Goal: Task Accomplishment & Management: Use online tool/utility

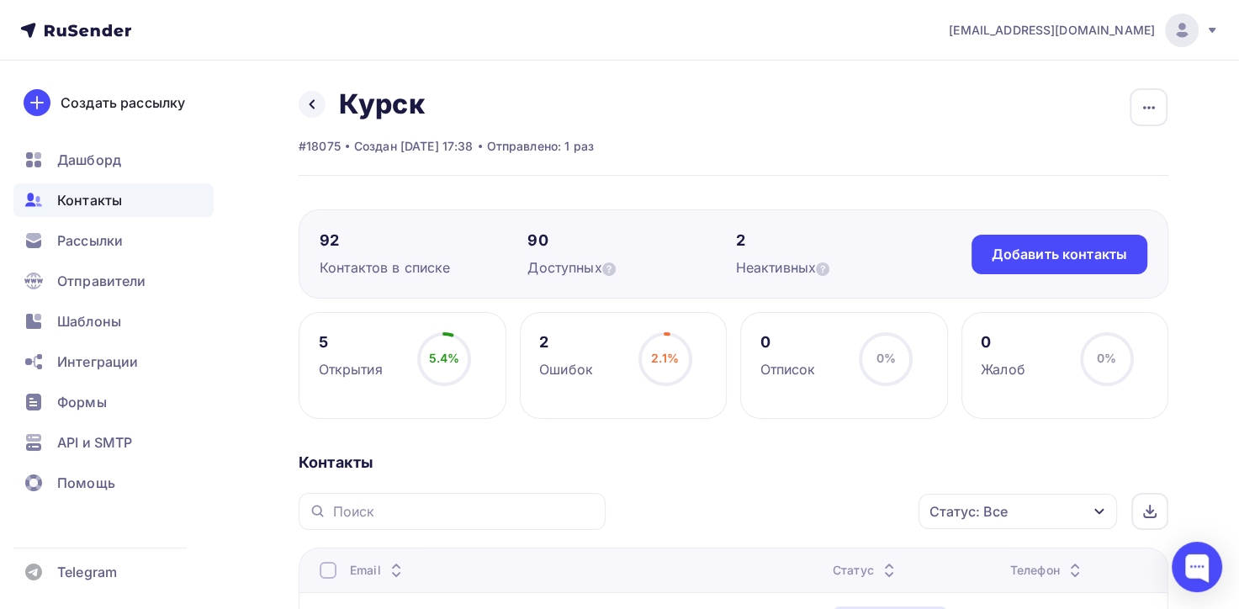
click at [90, 36] on icon at bounding box center [75, 30] width 111 height 20
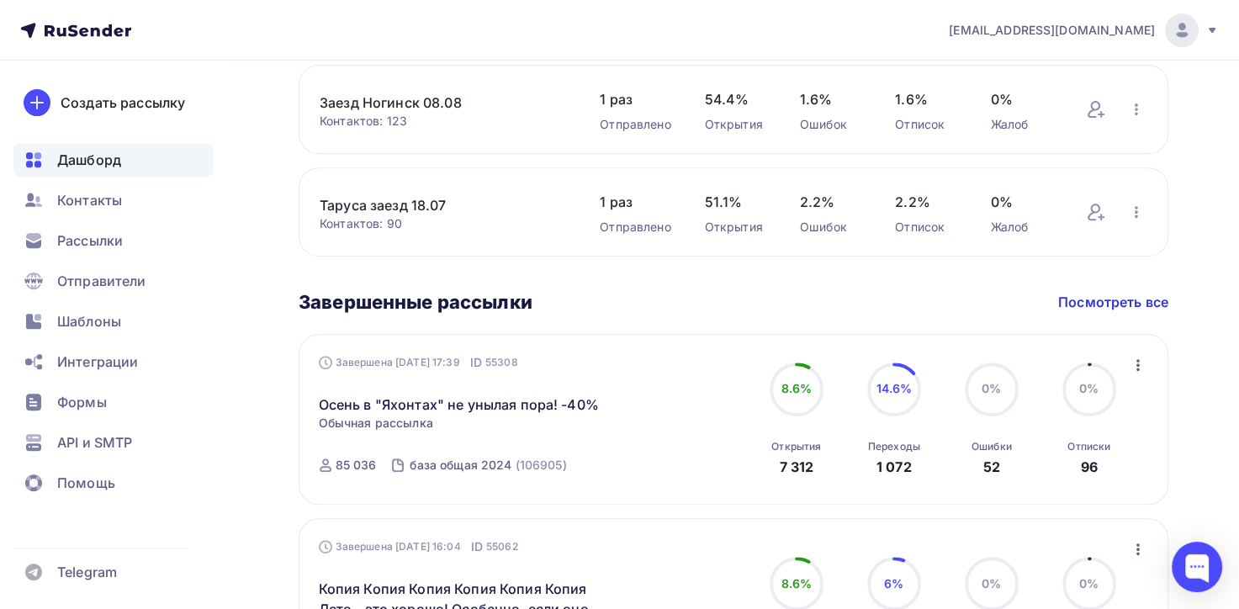
scroll to position [673, 0]
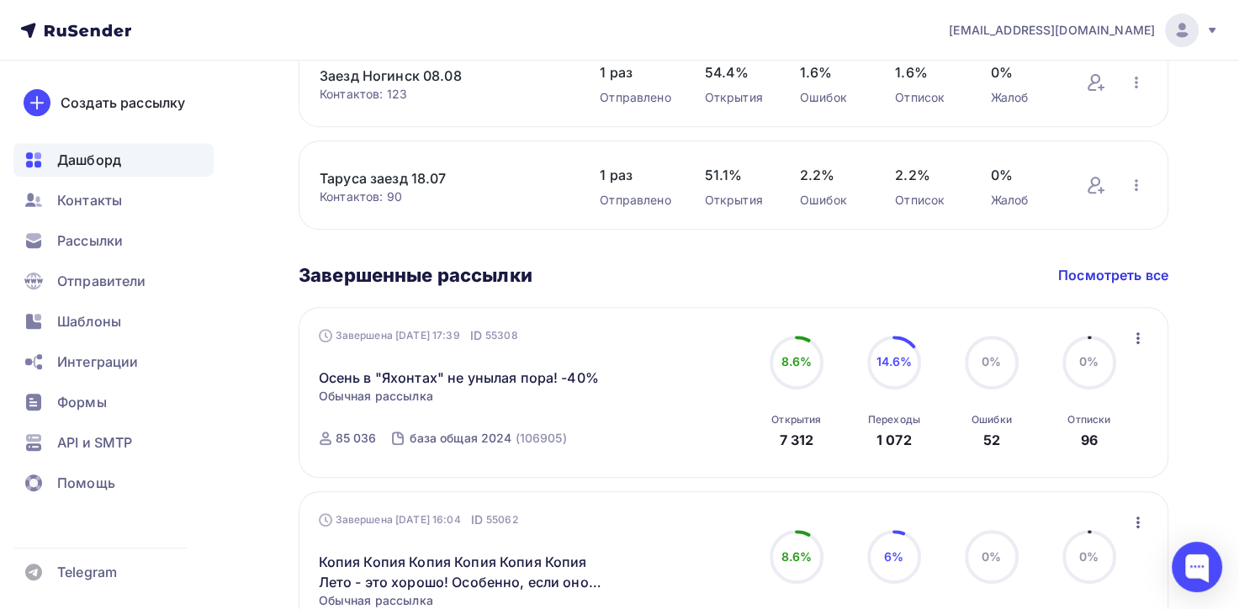
click at [1136, 337] on icon "button" at bounding box center [1138, 338] width 20 height 20
click at [1055, 448] on div "Копировать в новую" at bounding box center [1060, 448] width 172 height 20
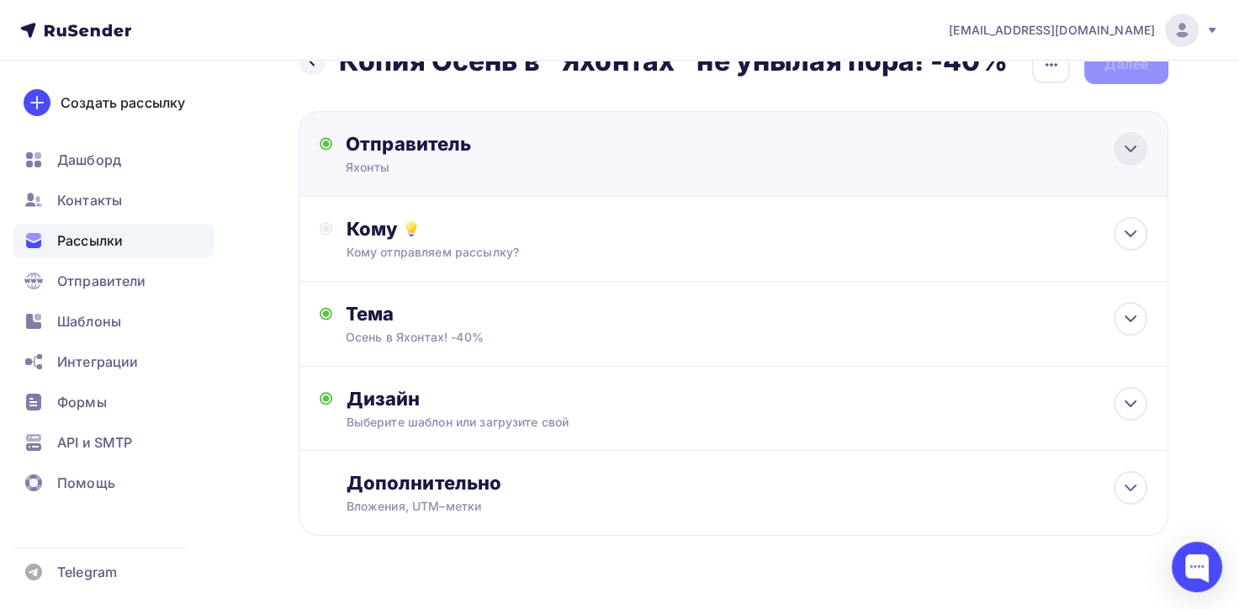
scroll to position [77, 0]
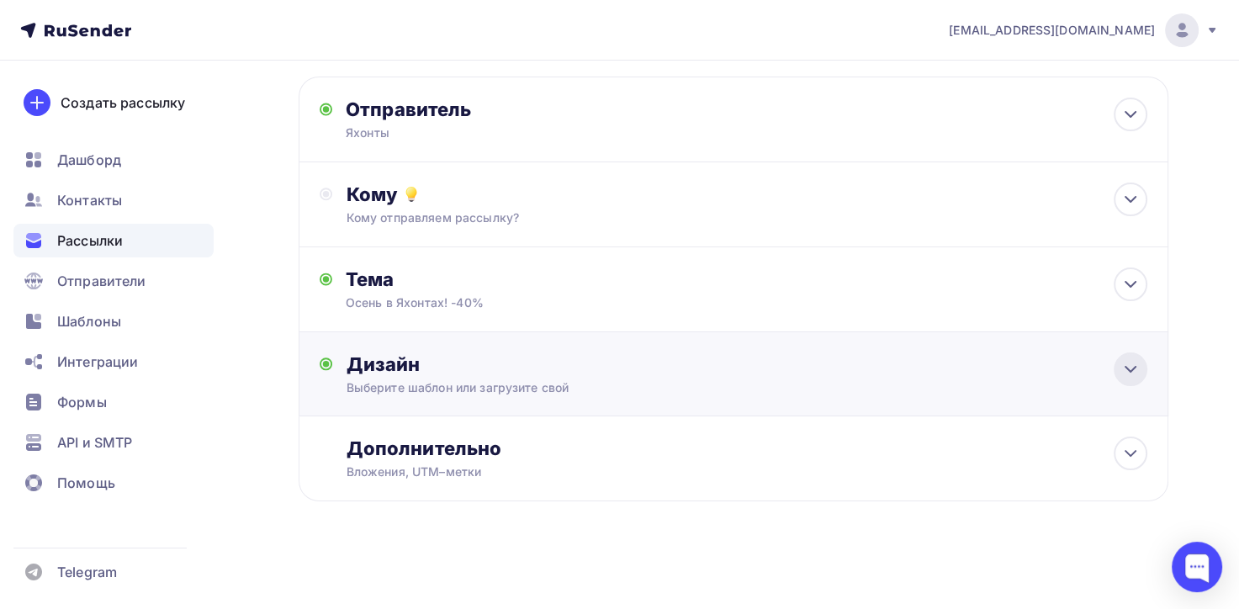
click at [1133, 366] on icon at bounding box center [1131, 369] width 20 height 20
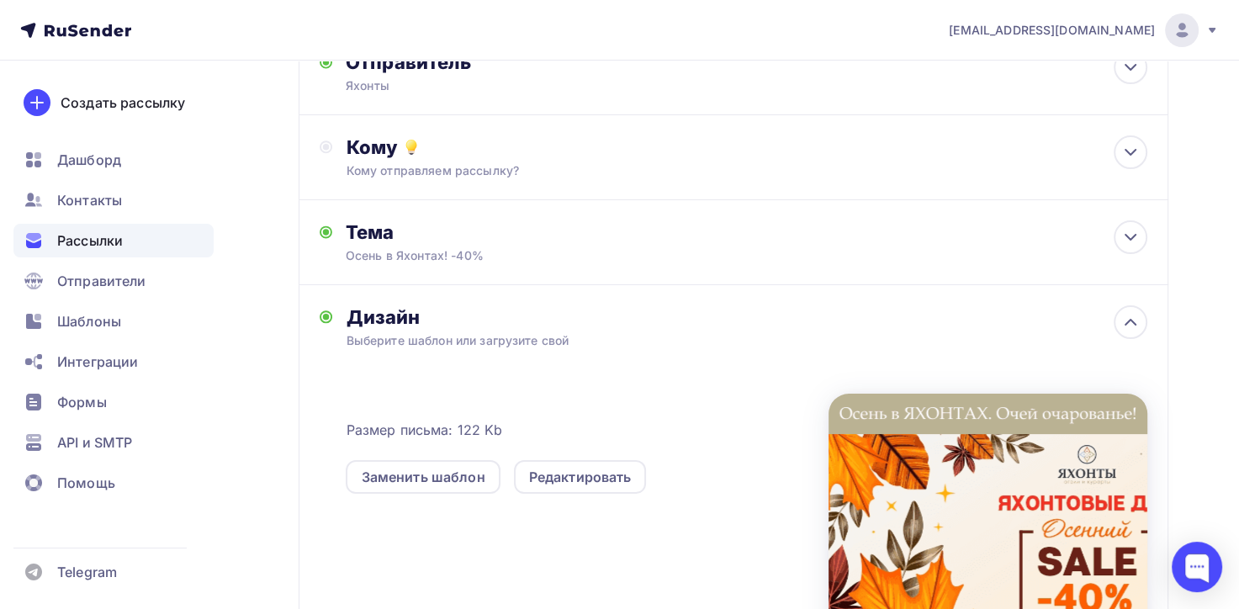
scroll to position [162, 0]
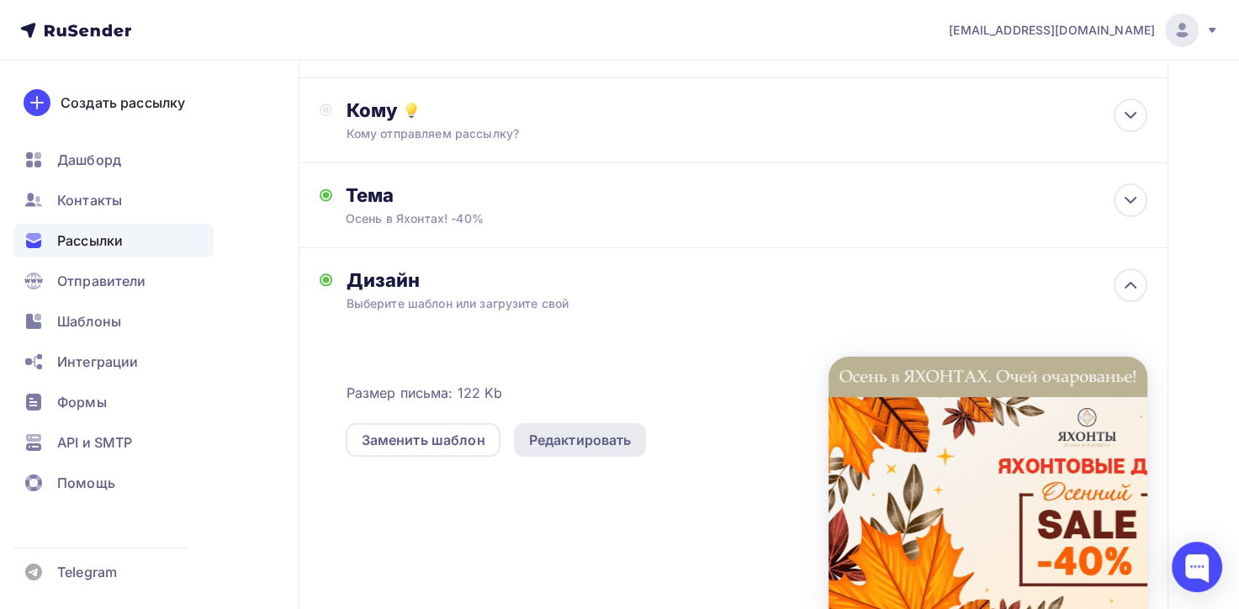
click at [529, 446] on div "Редактировать" at bounding box center [580, 440] width 103 height 20
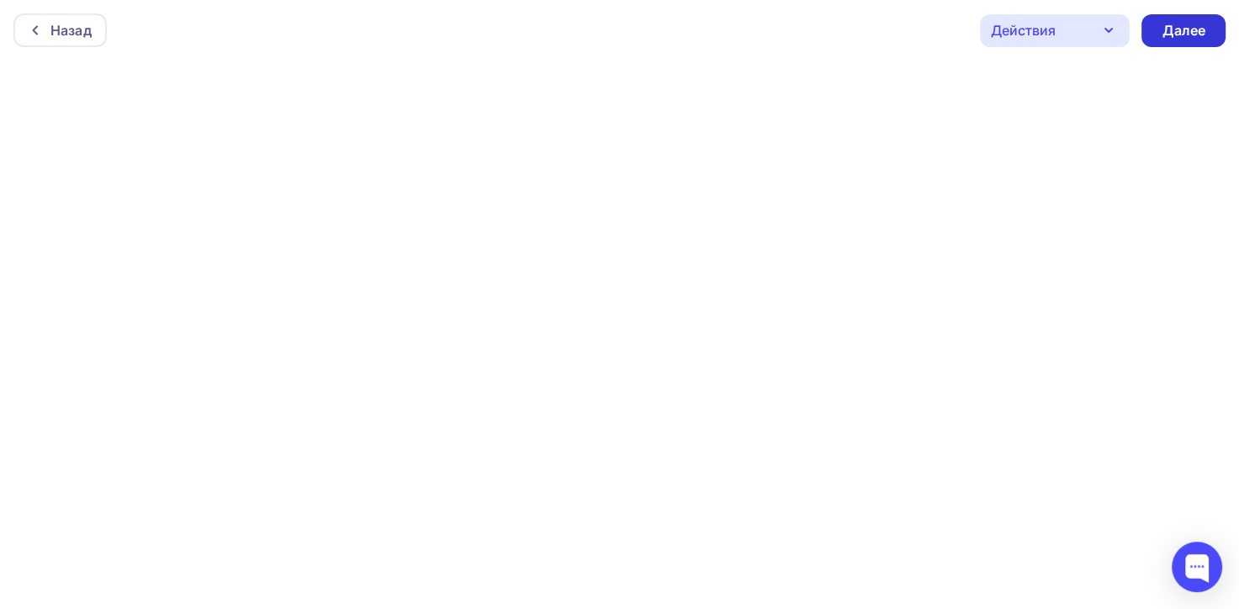
click at [1166, 31] on div "Далее" at bounding box center [1184, 30] width 44 height 19
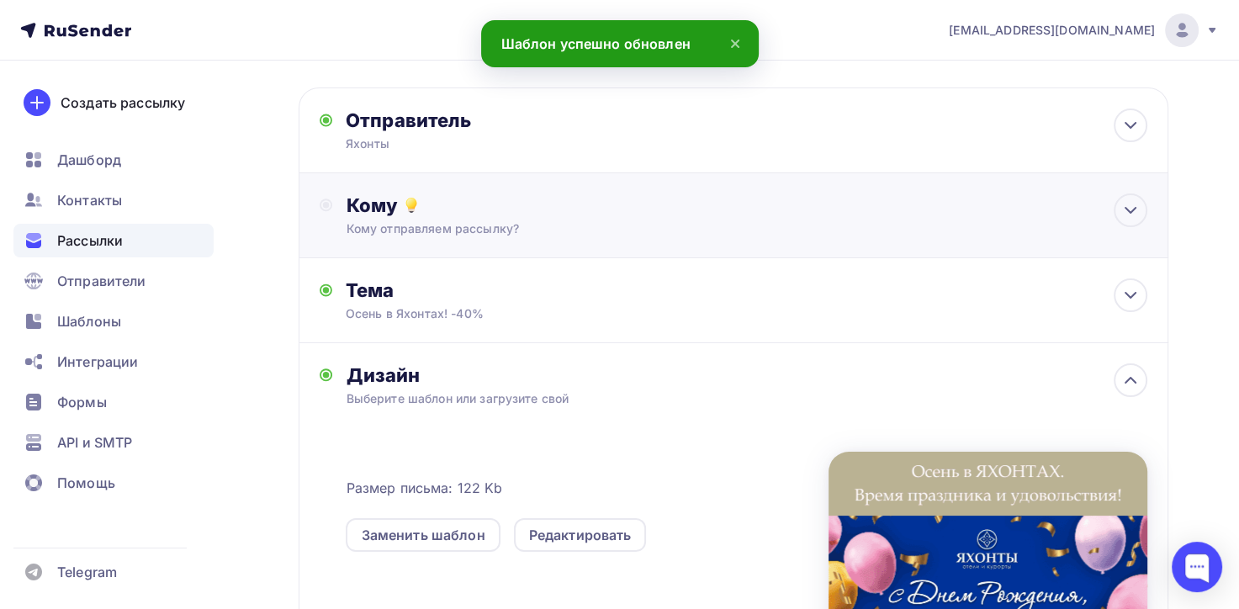
scroll to position [168, 0]
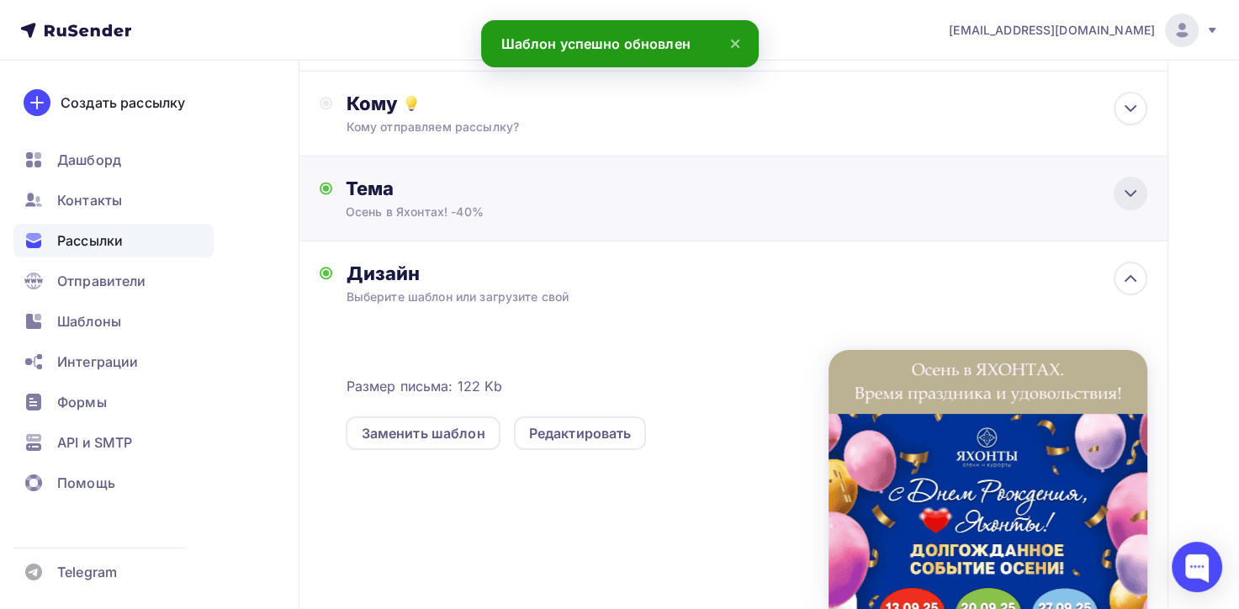
click at [1130, 194] on icon at bounding box center [1131, 193] width 10 height 5
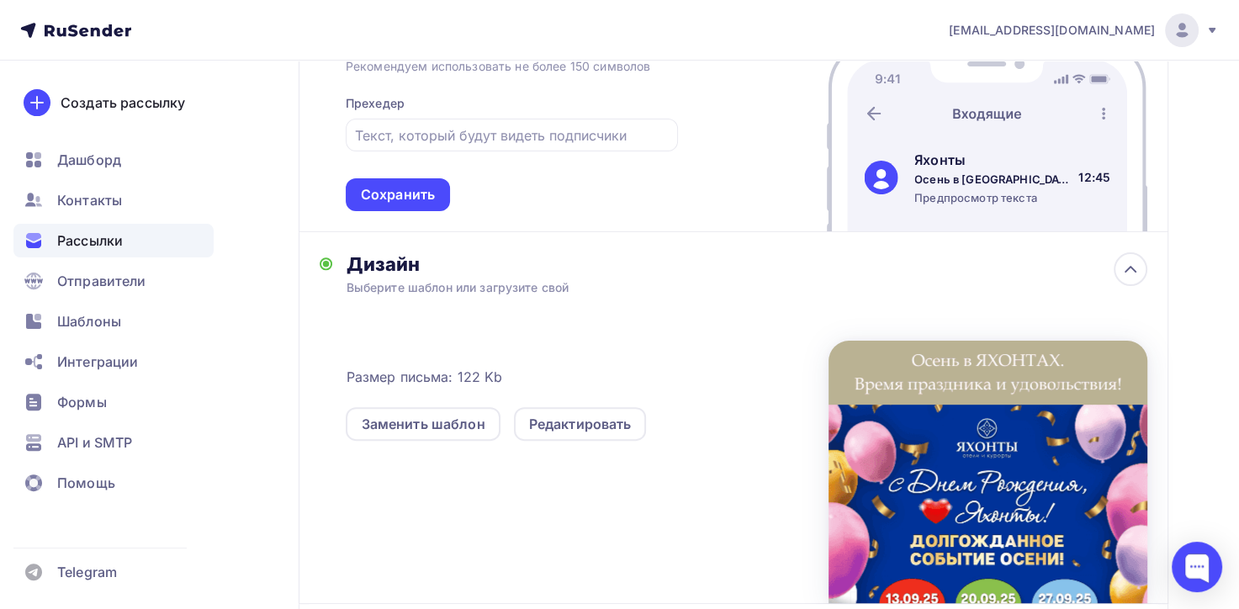
scroll to position [421, 0]
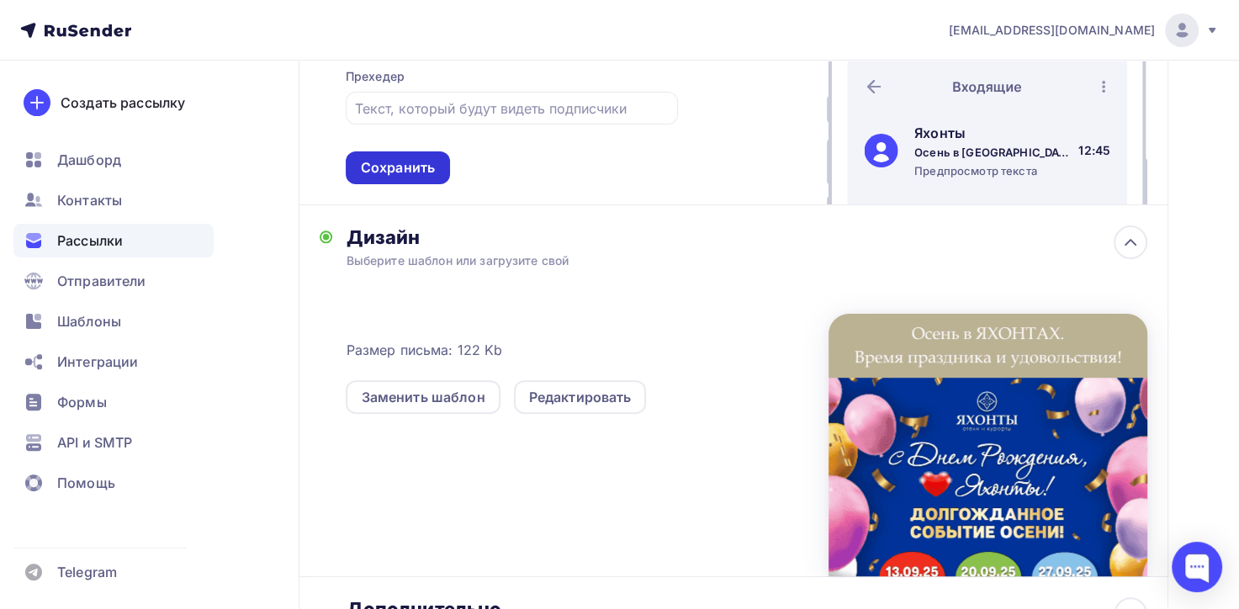
type input "Осень в [GEOGRAPHIC_DATA]. Время праздновать!"
click at [410, 177] on div "Сохранить" at bounding box center [398, 167] width 104 height 33
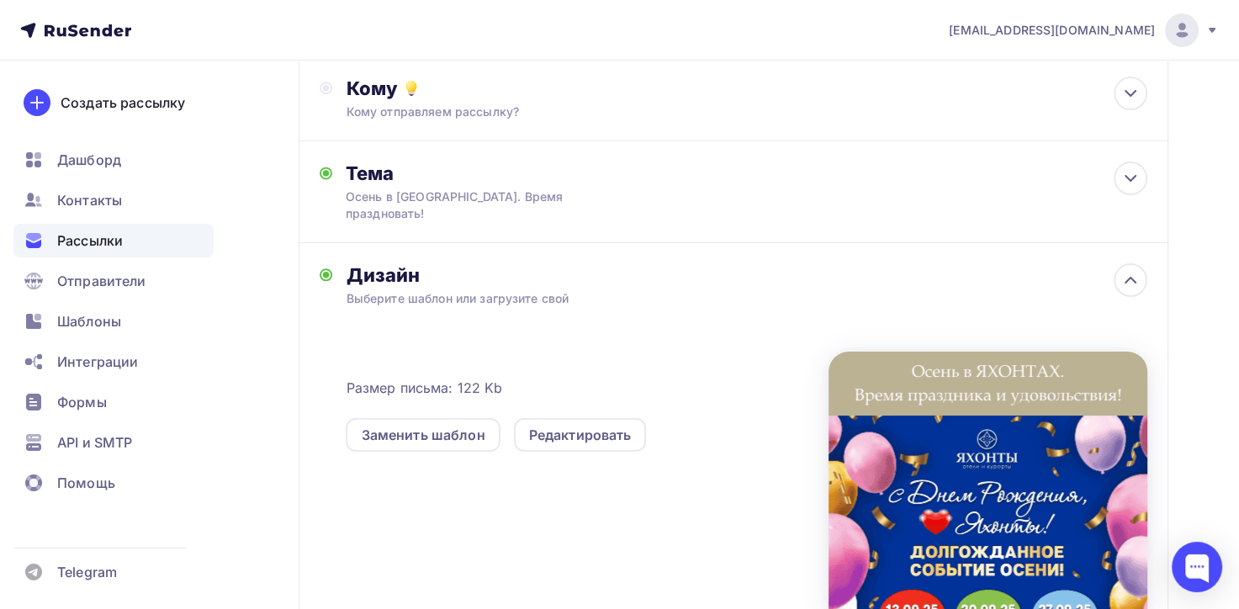
scroll to position [0, 0]
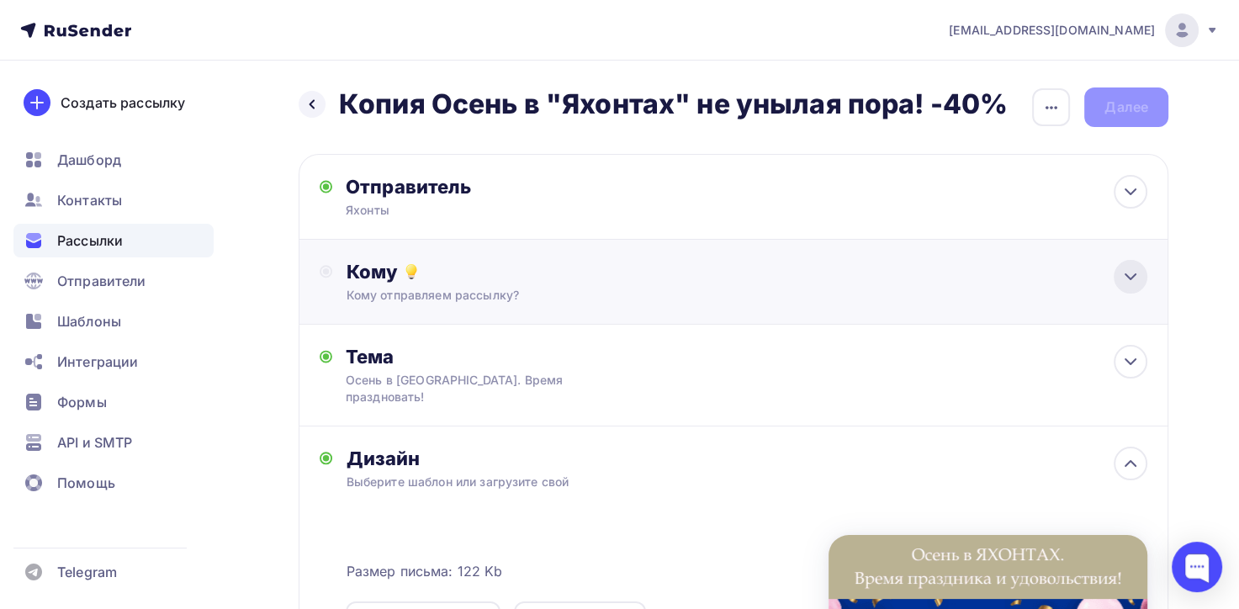
click at [1129, 278] on icon at bounding box center [1131, 276] width 10 height 5
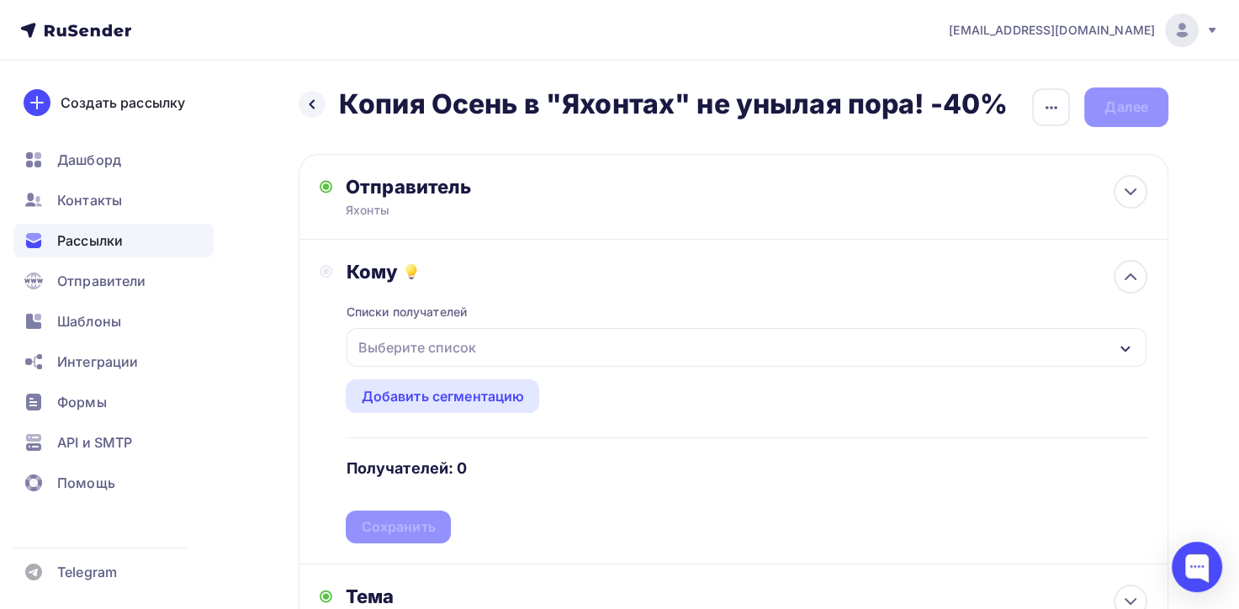
click at [1128, 356] on div "button" at bounding box center [1125, 347] width 13 height 20
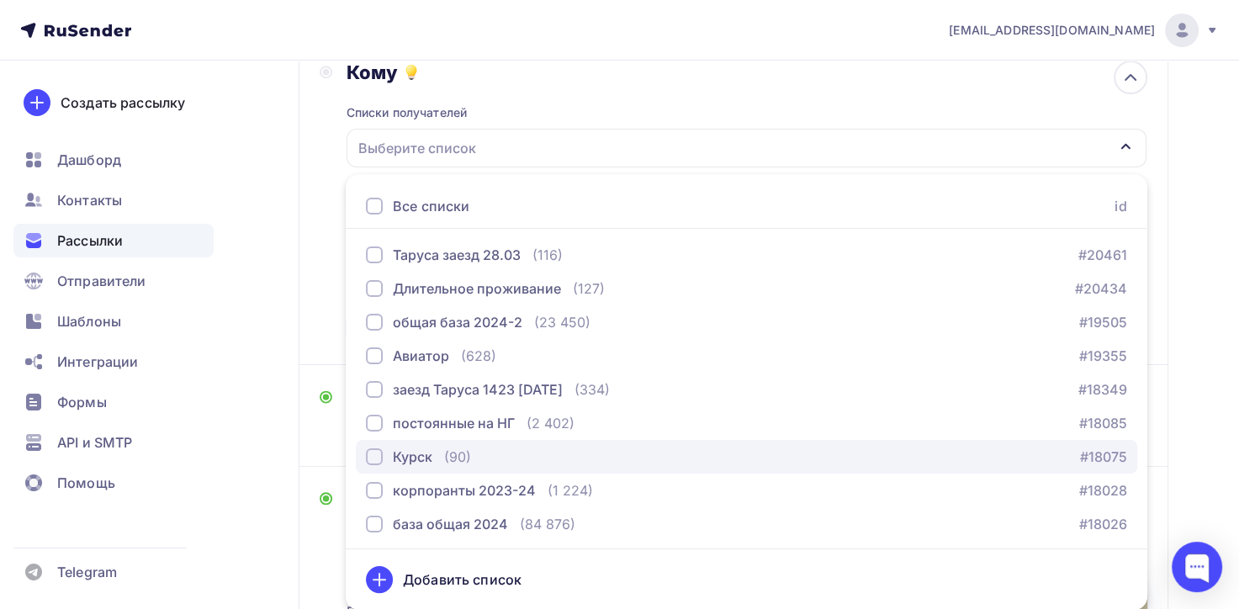
scroll to position [340, 0]
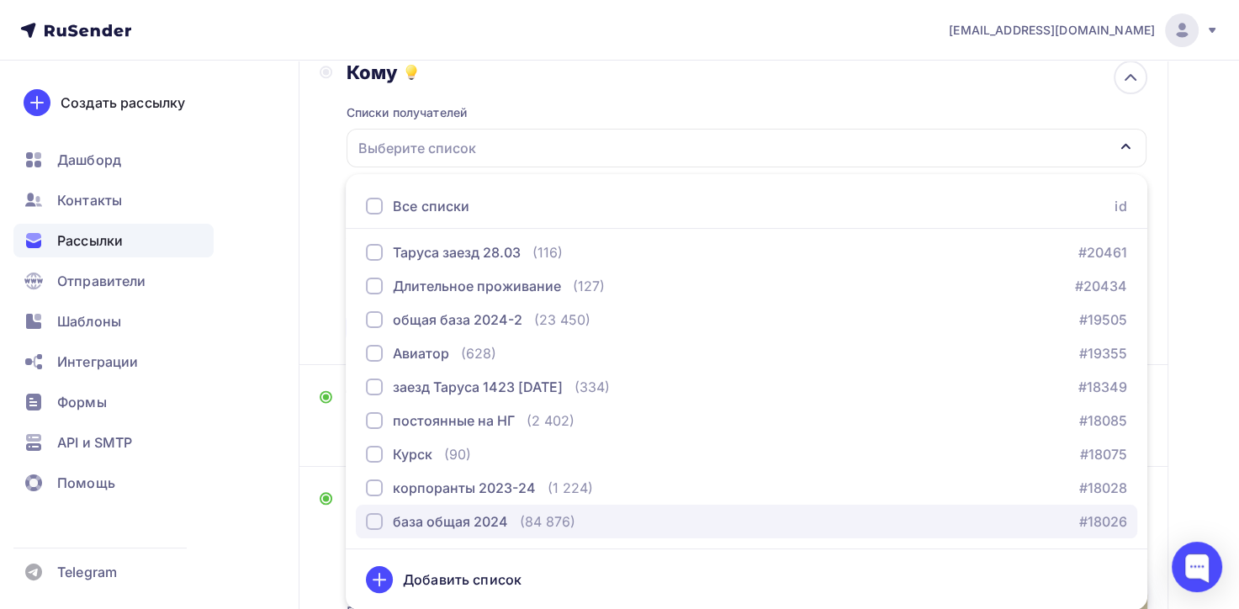
click at [376, 527] on div "button" at bounding box center [374, 521] width 17 height 17
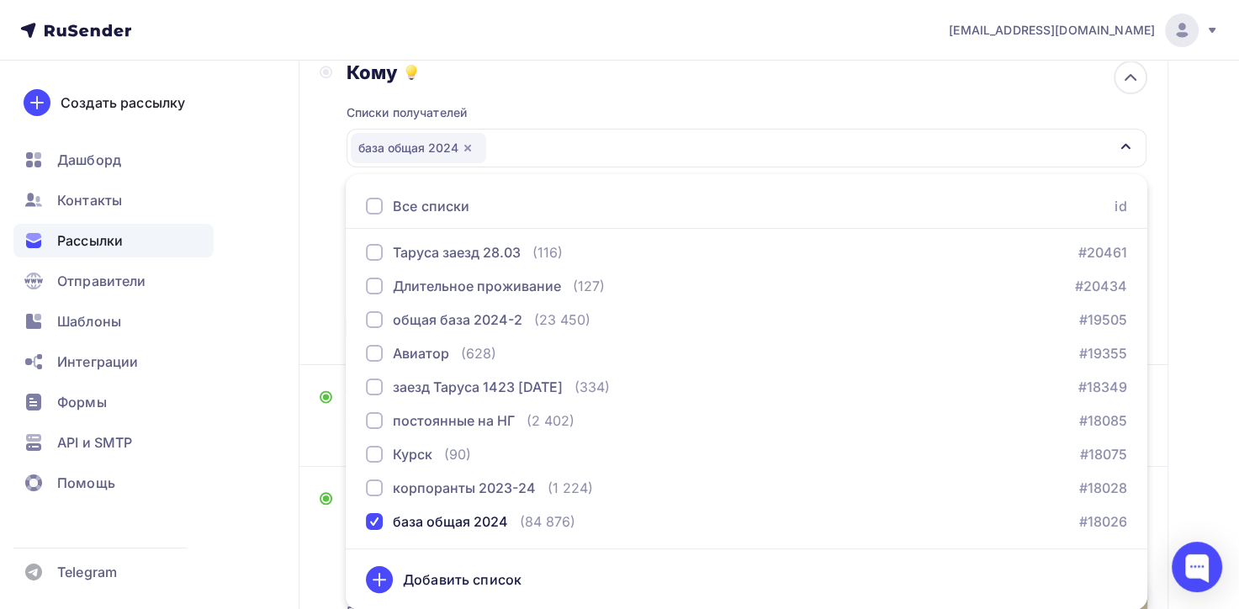
click at [262, 564] on div "Назад Копия Осень в "Яхонтах" не унылая пора! -40% Копия Осень в "Яхонтах" не у…" at bounding box center [619, 446] width 1239 height 1171
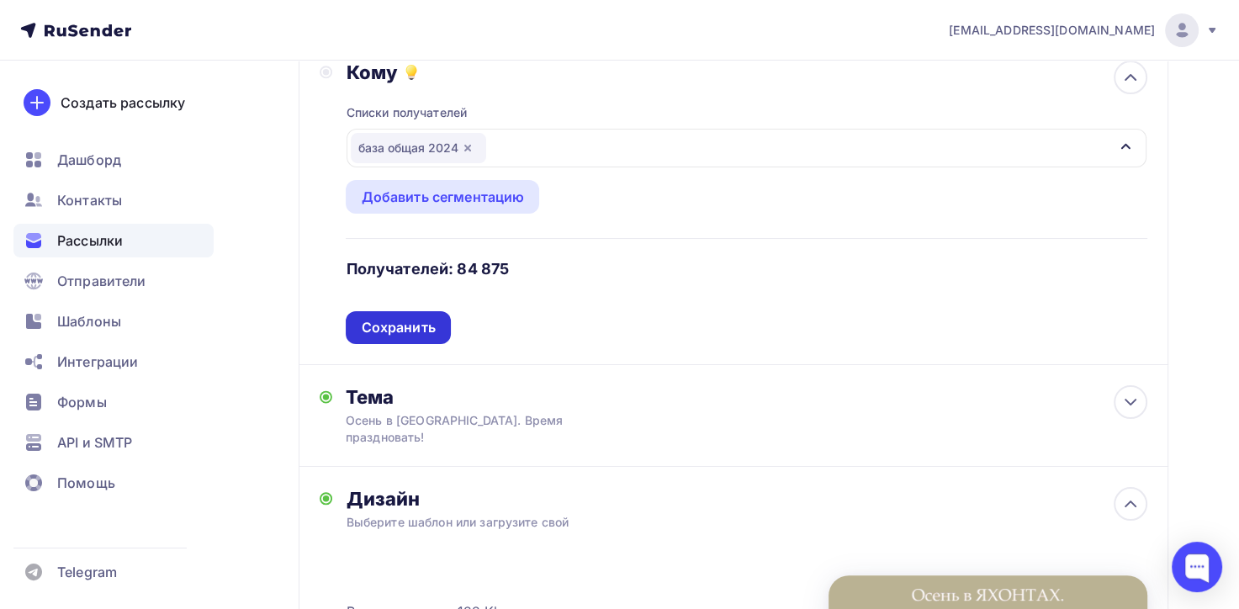
click at [423, 323] on div "Сохранить" at bounding box center [398, 327] width 74 height 19
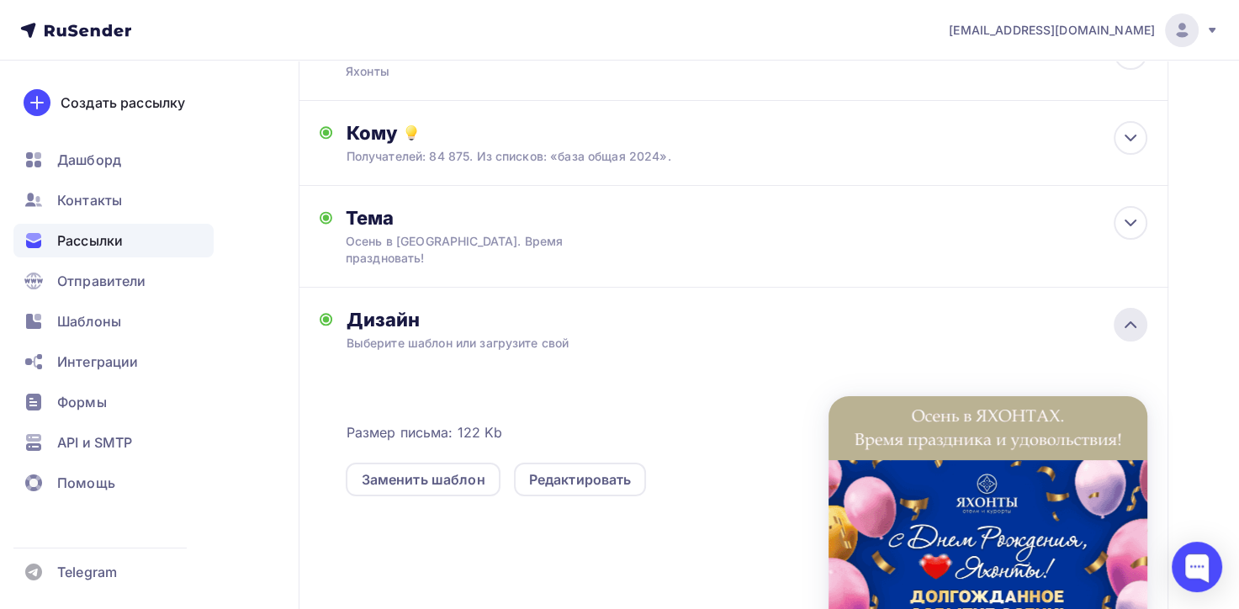
scroll to position [28, 0]
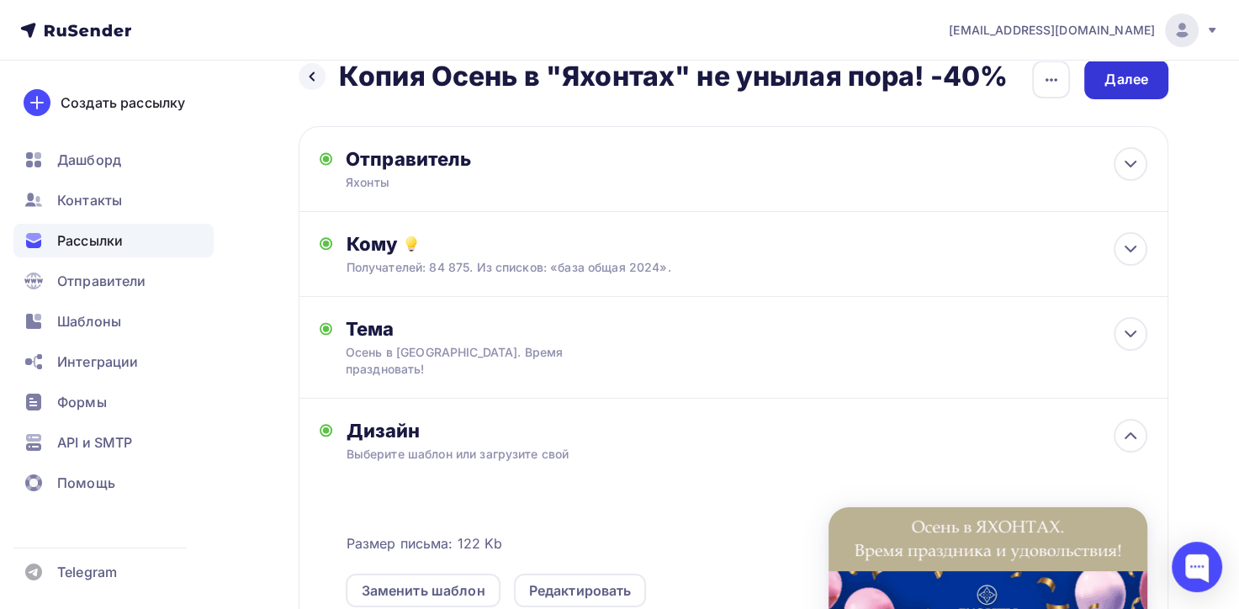
click at [1136, 72] on div "Далее" at bounding box center [1127, 79] width 44 height 19
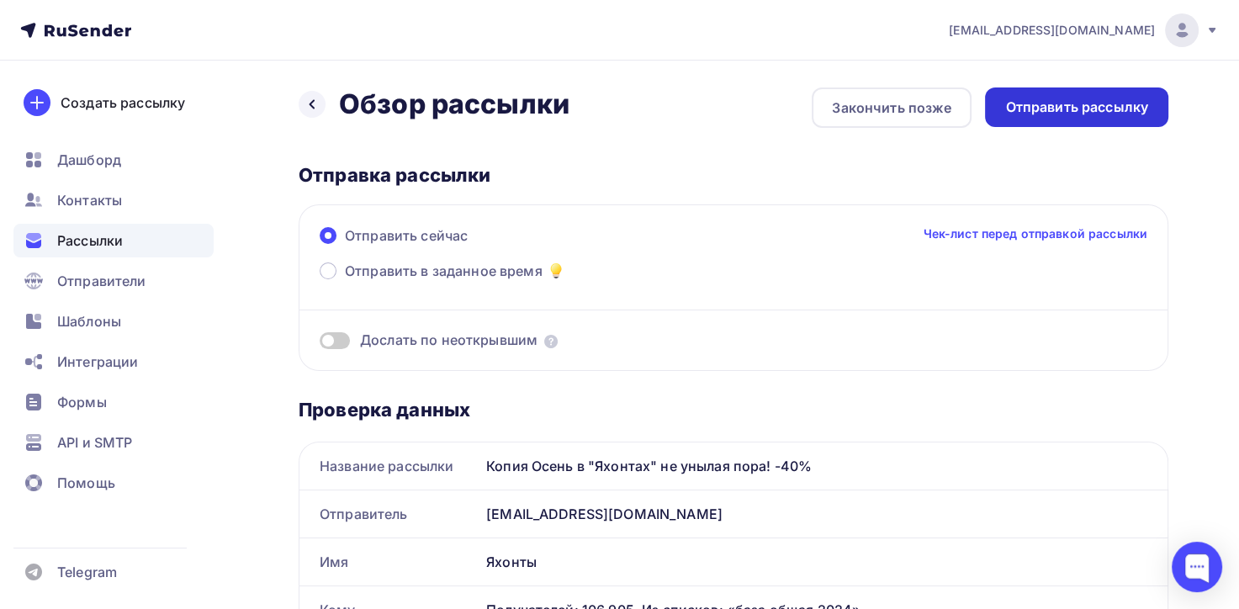
click at [1129, 106] on div "Отправить рассылку" at bounding box center [1077, 107] width 143 height 19
